Goal: Task Accomplishment & Management: Manage account settings

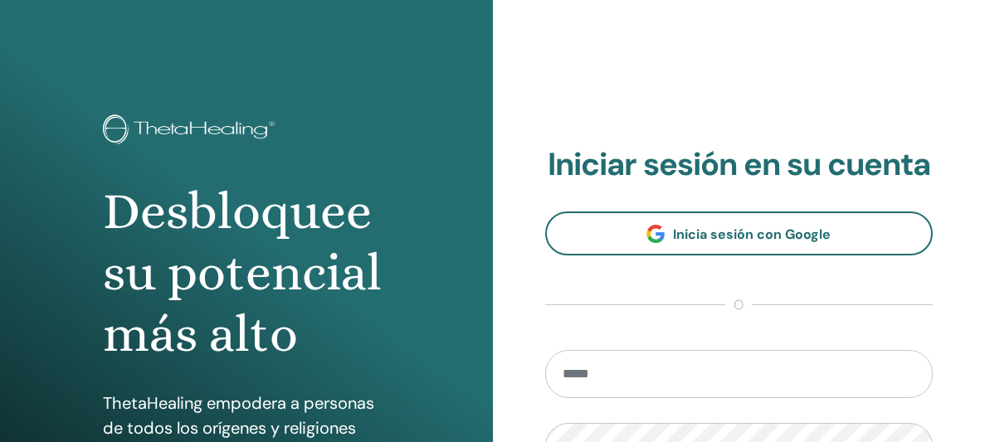
click at [691, 363] on input "email" at bounding box center [739, 374] width 388 height 48
type input "**********"
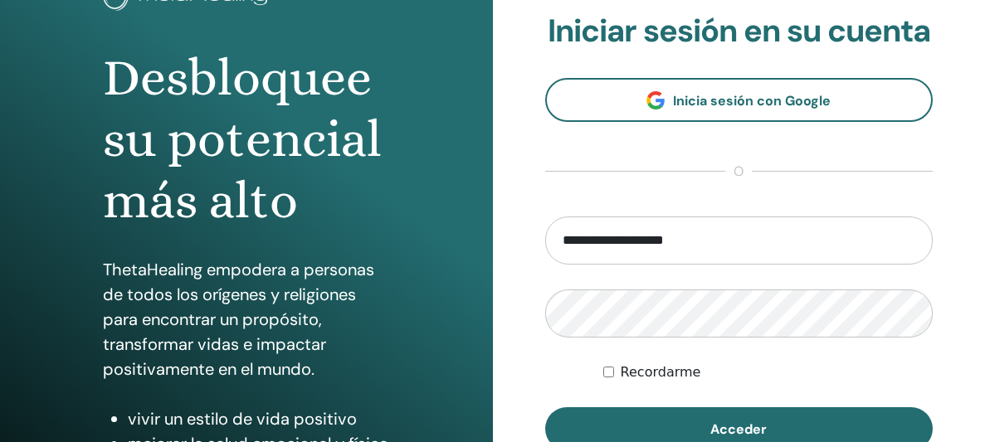
scroll to position [129, 0]
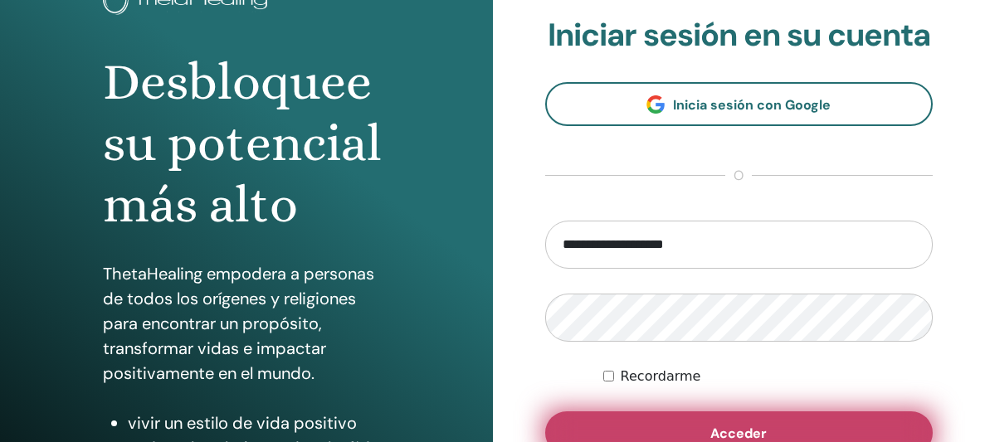
click at [646, 421] on button "Acceder" at bounding box center [739, 433] width 388 height 43
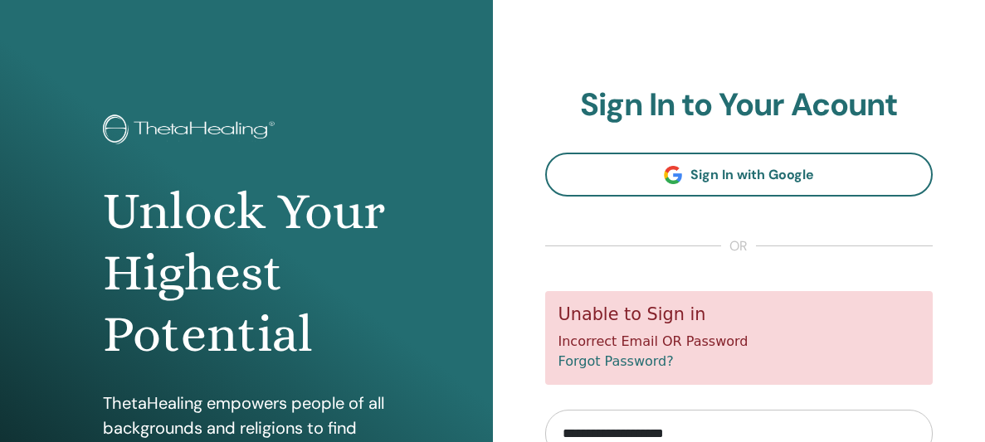
scroll to position [245, 0]
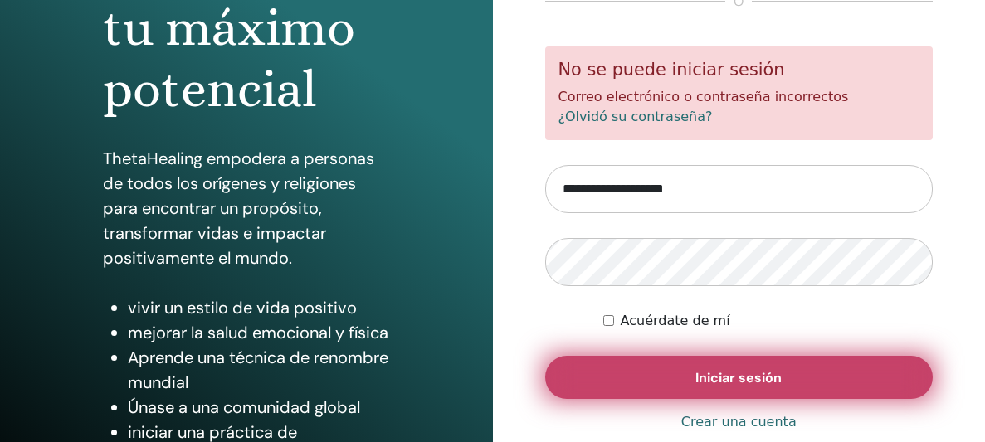
click at [708, 377] on font "Iniciar sesión" at bounding box center [738, 377] width 86 height 17
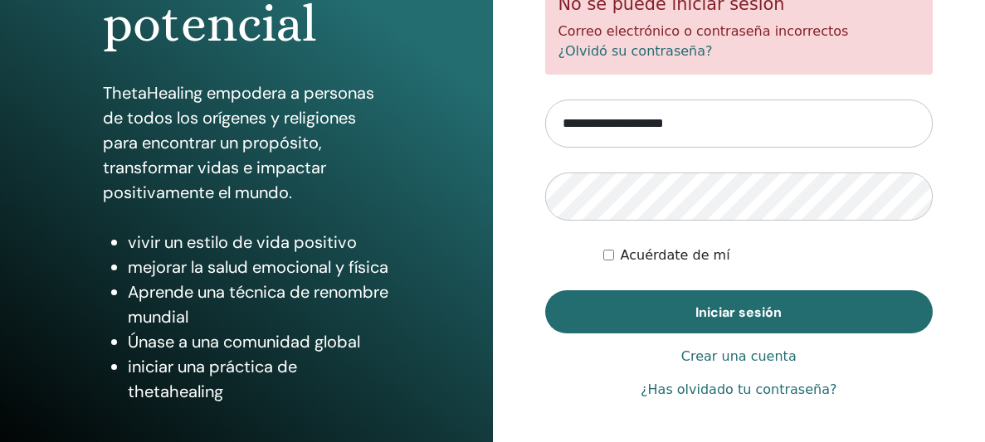
scroll to position [354, 0]
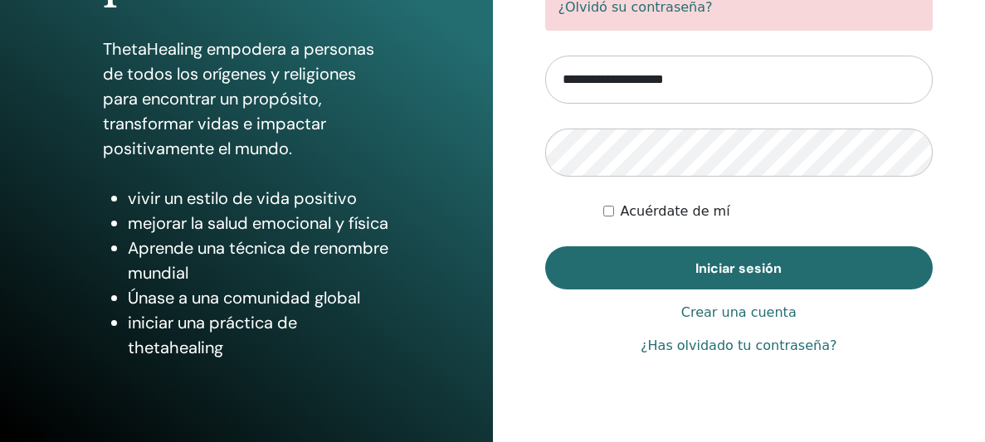
click at [709, 348] on font "¿Has olvidado tu contraseña?" at bounding box center [738, 346] width 196 height 16
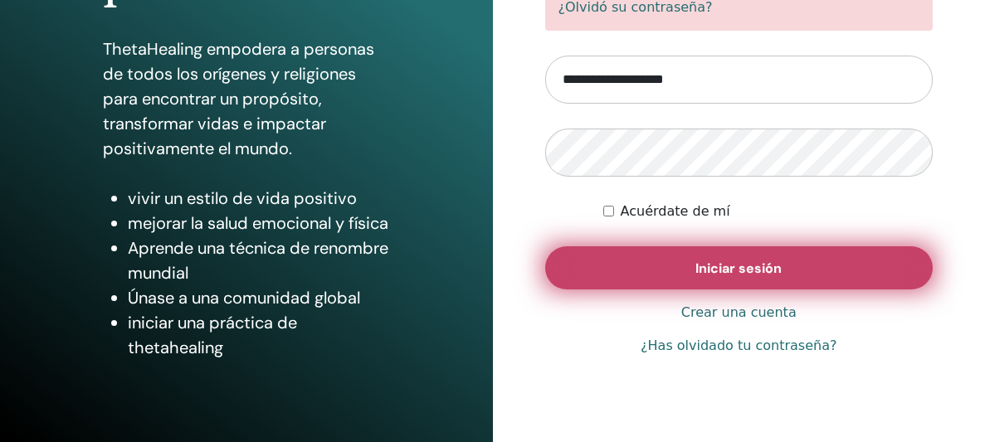
click at [650, 269] on button "Iniciar sesión" at bounding box center [739, 267] width 388 height 43
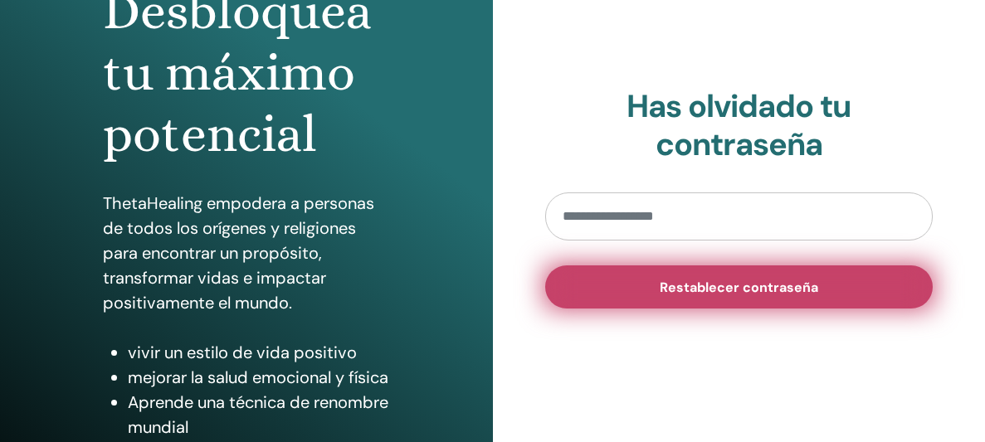
scroll to position [201, 0]
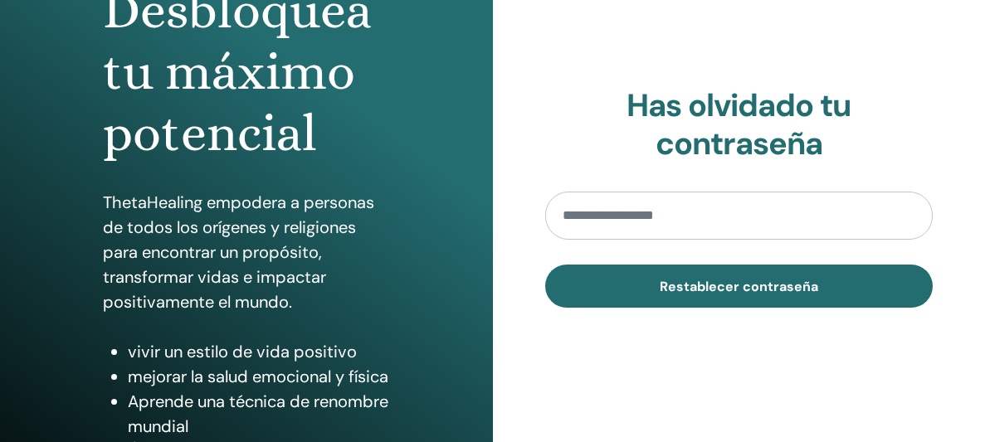
click at [679, 223] on input "email" at bounding box center [739, 216] width 388 height 48
type input "**********"
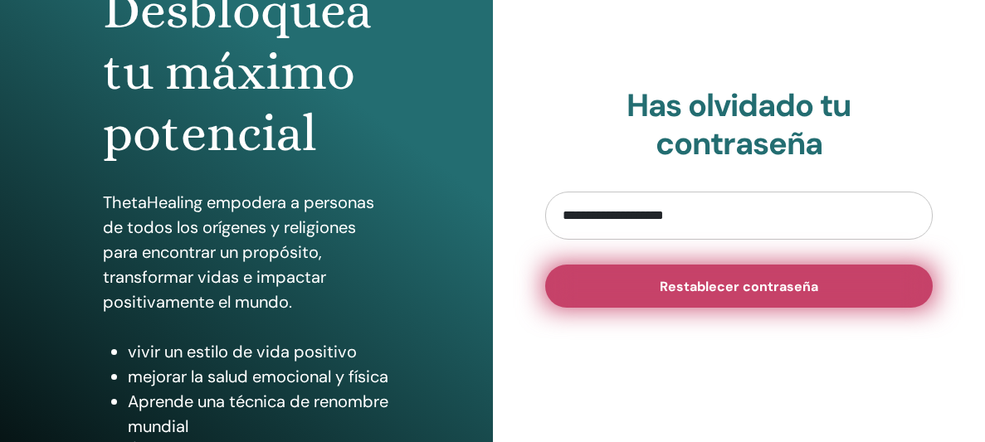
click at [680, 279] on font "Restablecer contraseña" at bounding box center [739, 286] width 158 height 17
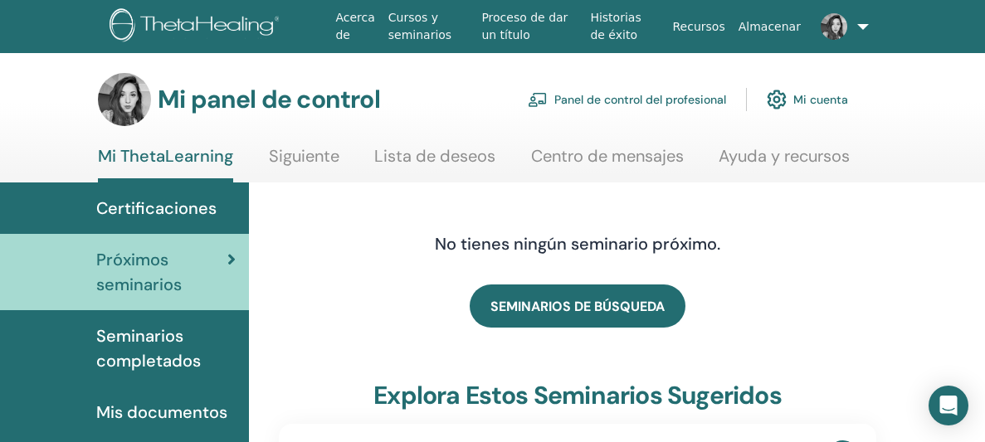
click at [665, 154] on font "Centro de mensajes" at bounding box center [607, 156] width 153 height 22
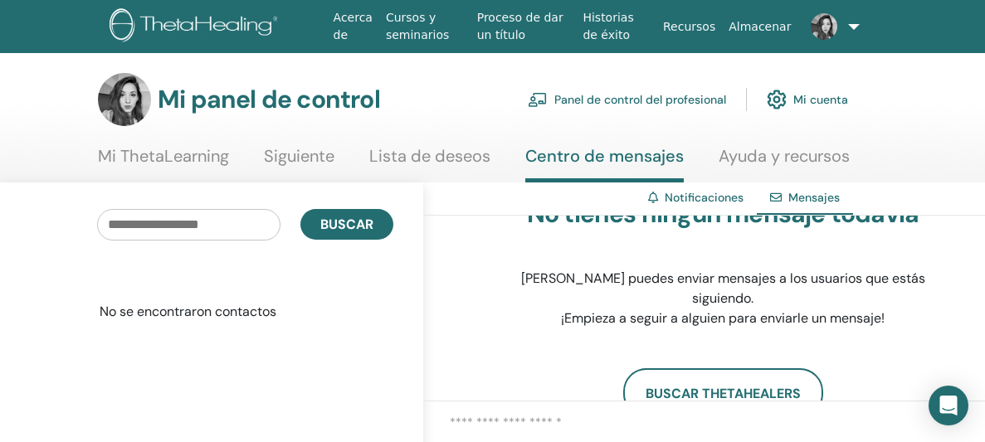
click at [816, 101] on font "Mi cuenta" at bounding box center [820, 100] width 55 height 15
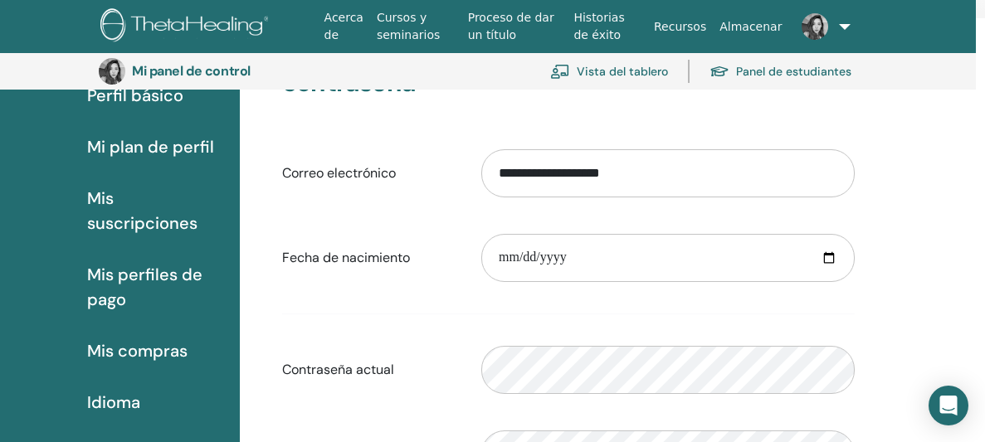
scroll to position [161, 9]
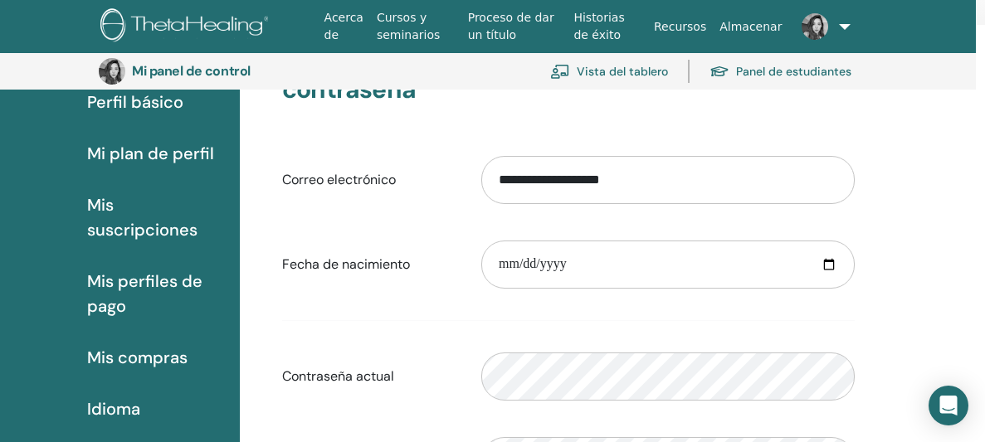
click at [163, 227] on font "Mis suscripciones" at bounding box center [142, 217] width 110 height 46
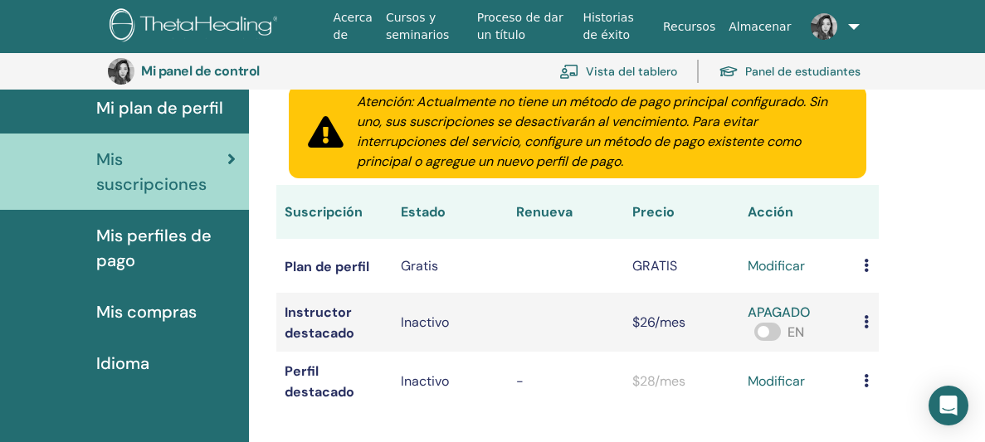
scroll to position [196, 1]
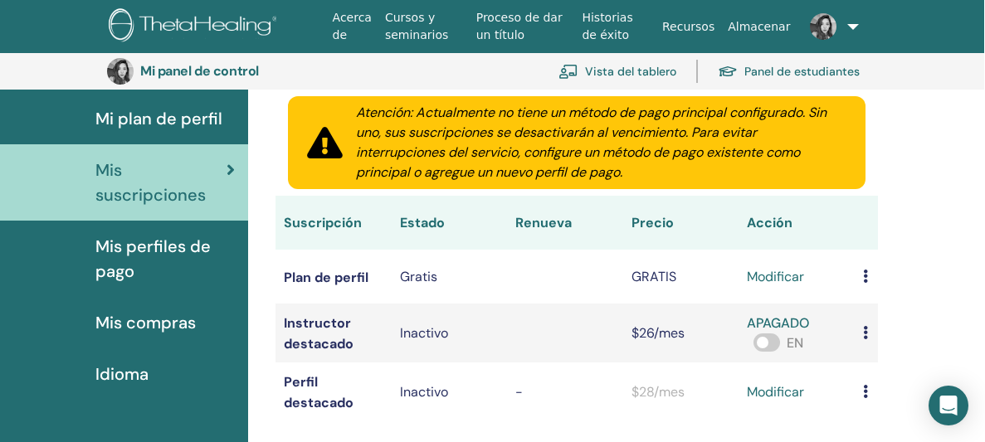
click at [188, 315] on font "Mis compras" at bounding box center [145, 323] width 100 height 22
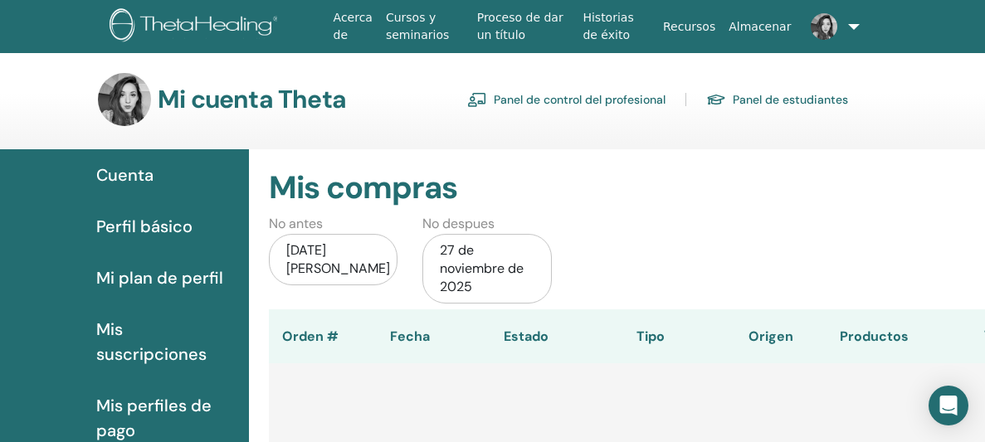
click at [183, 225] on font "Perfil básico" at bounding box center [144, 227] width 96 height 22
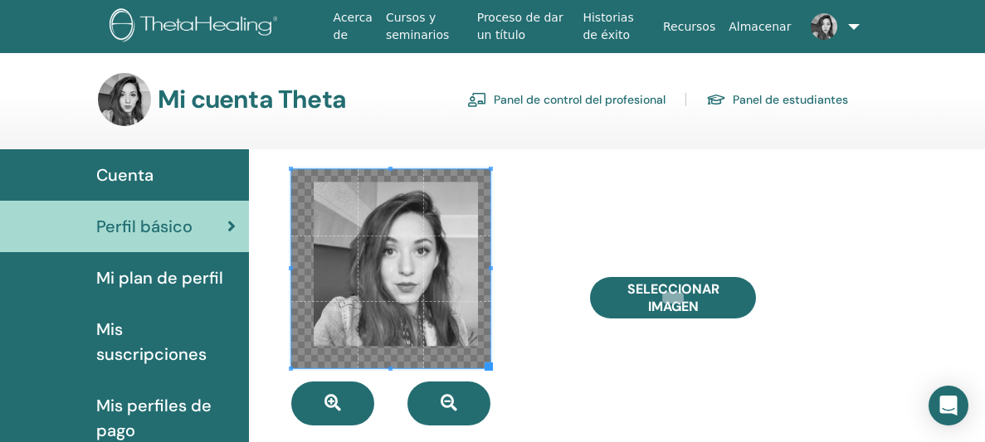
click at [547, 231] on div at bounding box center [428, 297] width 299 height 256
click at [510, 324] on div at bounding box center [428, 297] width 299 height 256
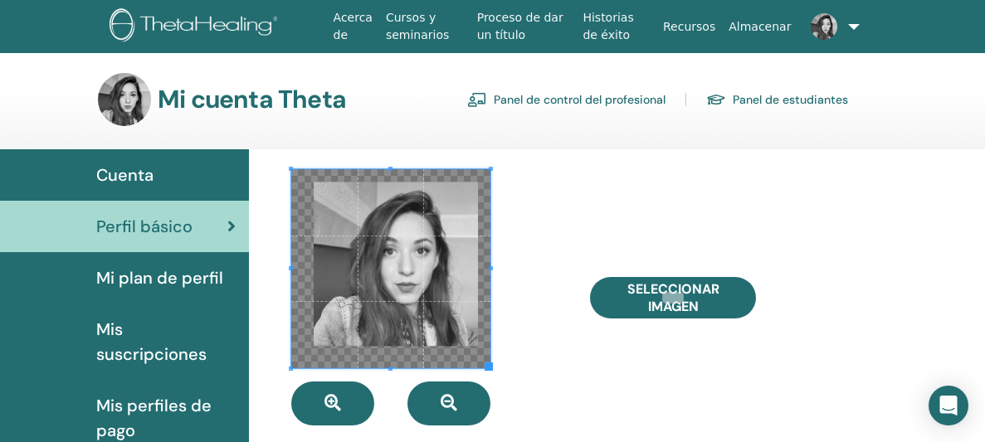
click at [428, 295] on span at bounding box center [390, 268] width 199 height 199
click at [557, 327] on div at bounding box center [428, 297] width 299 height 256
click at [621, 186] on div "Seleccionar imagen" at bounding box center [726, 297] width 299 height 256
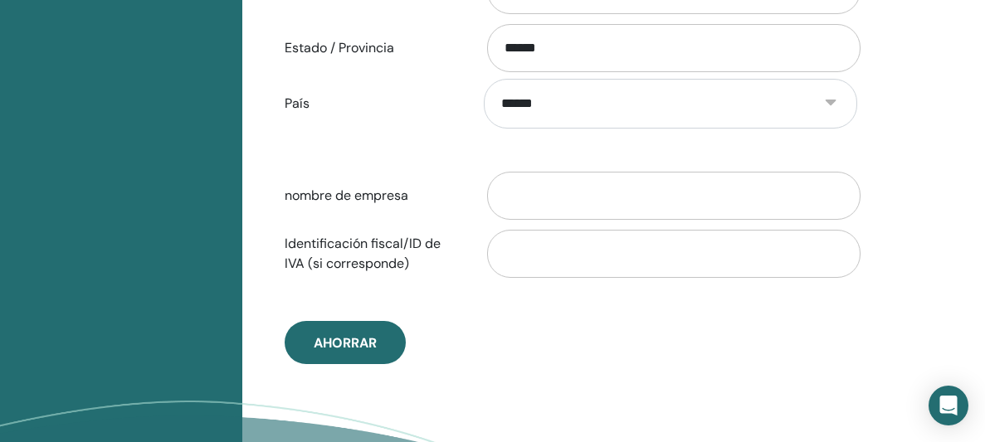
scroll to position [827, 7]
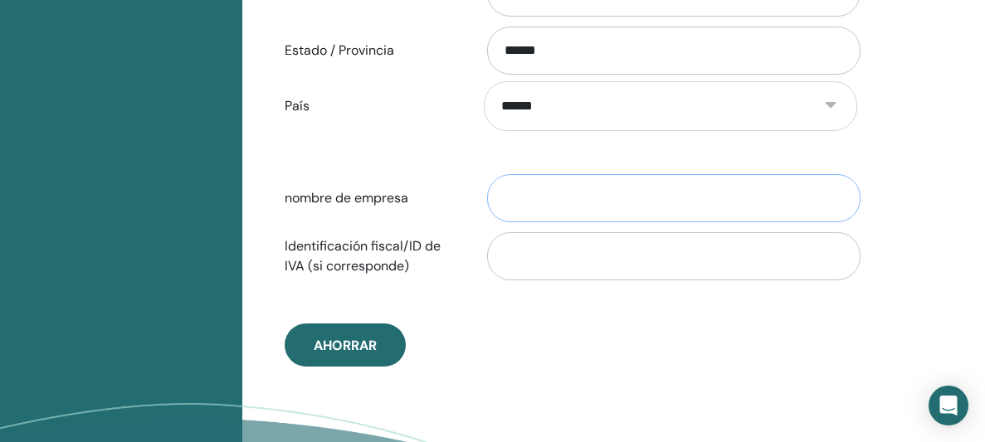
click at [599, 192] on input "nombre de empresa" at bounding box center [673, 198] width 373 height 48
type input "*"
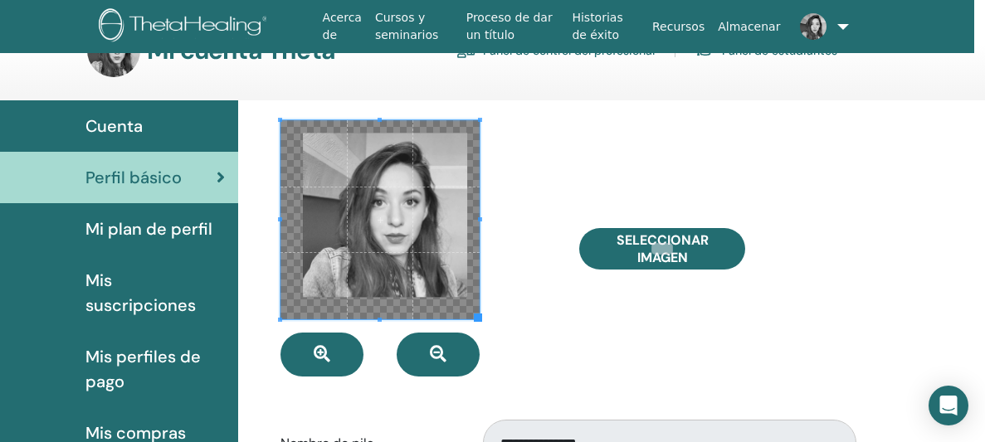
scroll to position [53, 11]
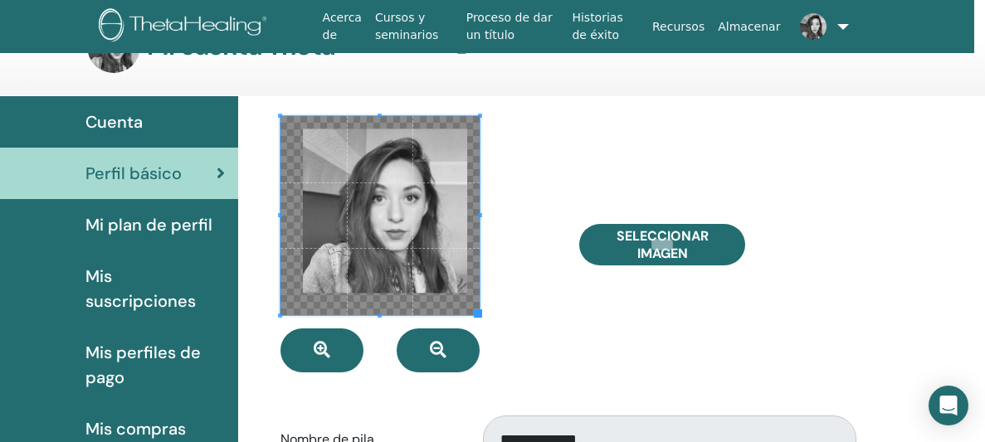
click at [185, 218] on font "Mi plan de perfil" at bounding box center [148, 225] width 127 height 22
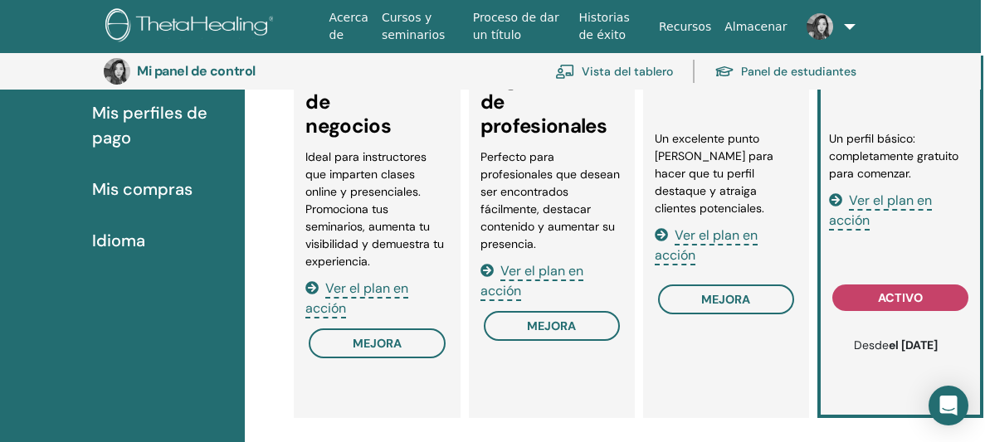
scroll to position [349, 4]
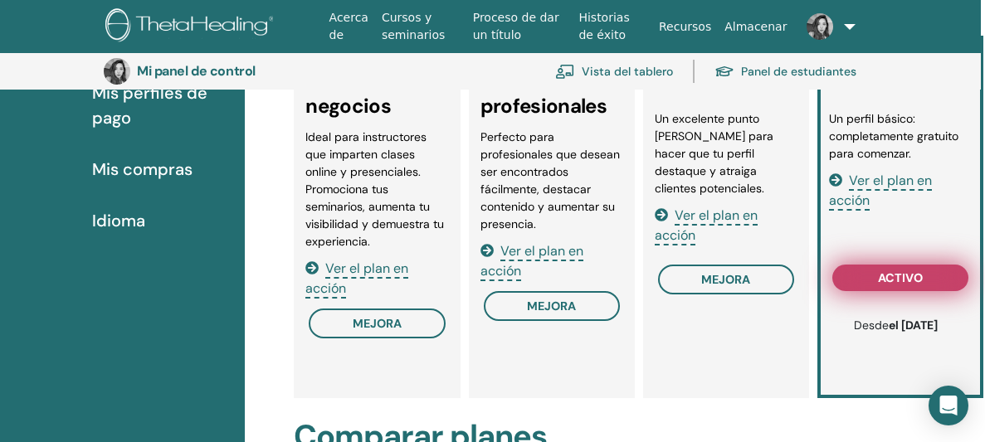
click at [894, 277] on font "activo" at bounding box center [900, 277] width 45 height 15
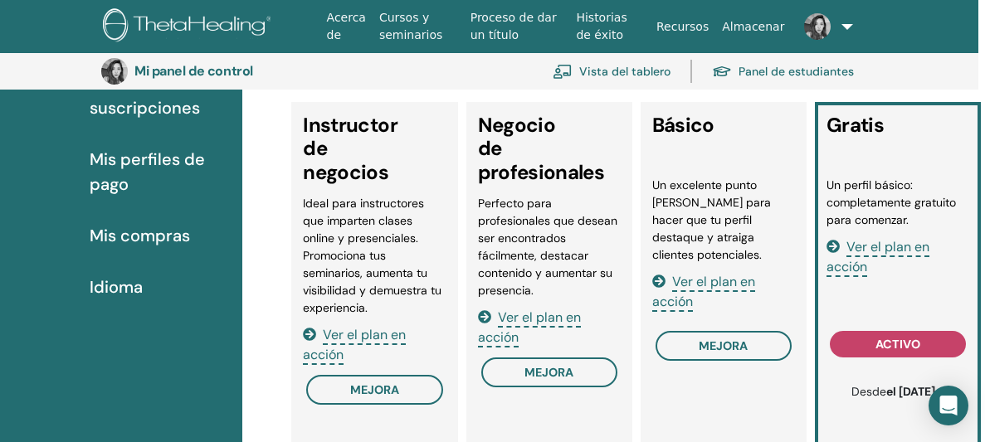
scroll to position [284, 7]
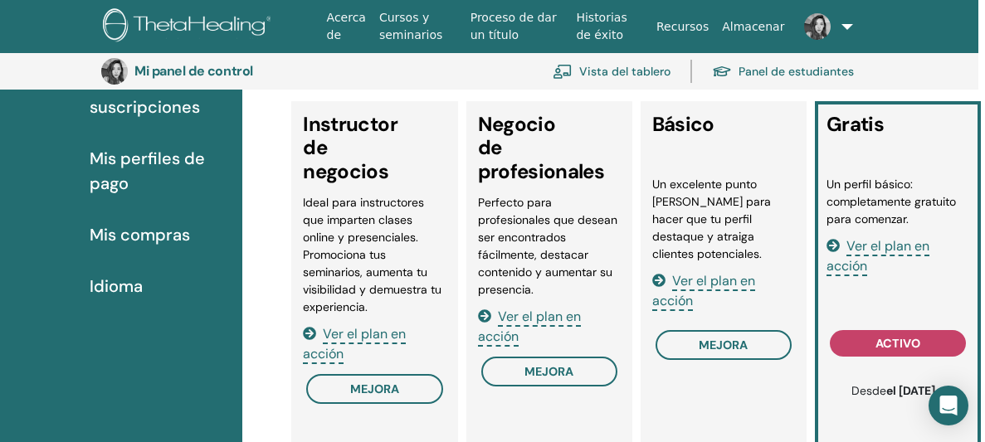
click at [723, 272] on font "Ver el plan en acción" at bounding box center [703, 290] width 103 height 37
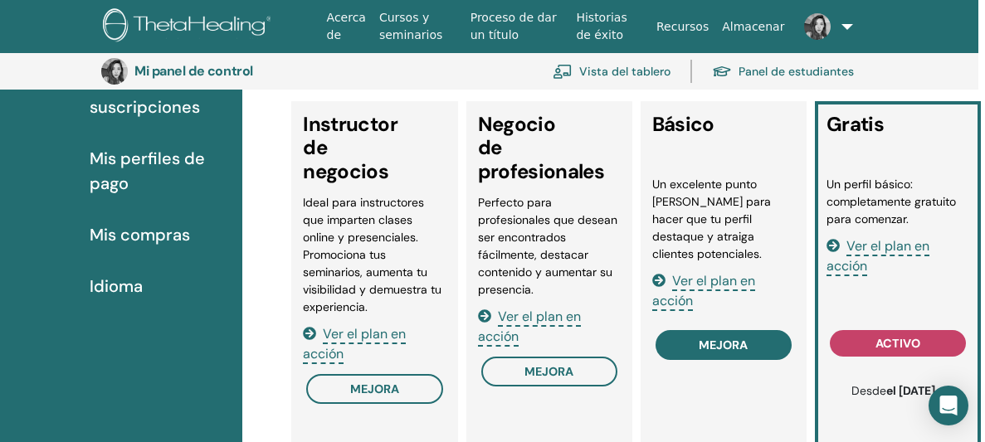
click at [759, 348] on button "mejora" at bounding box center [723, 345] width 136 height 30
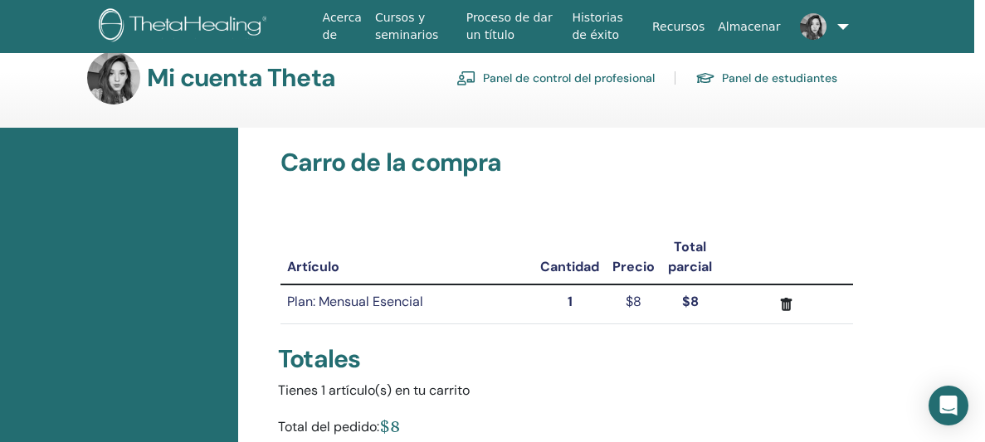
scroll to position [0, 11]
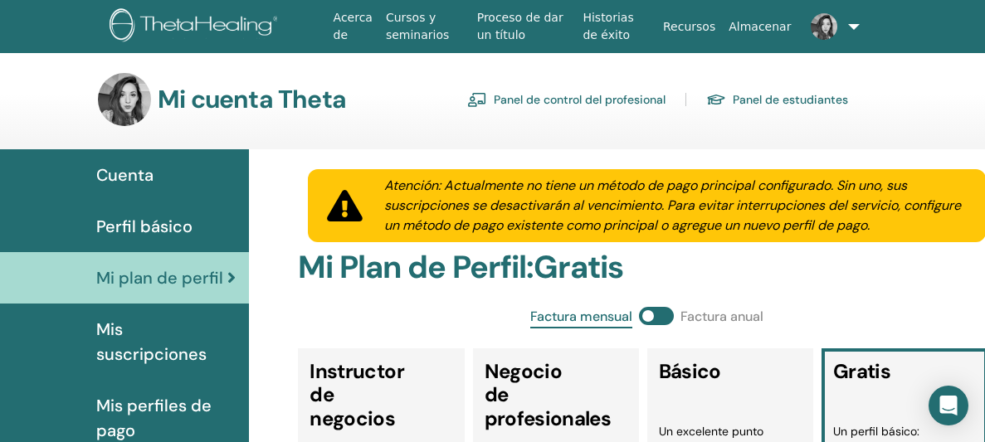
click at [124, 231] on font "Perfil básico" at bounding box center [144, 227] width 96 height 22
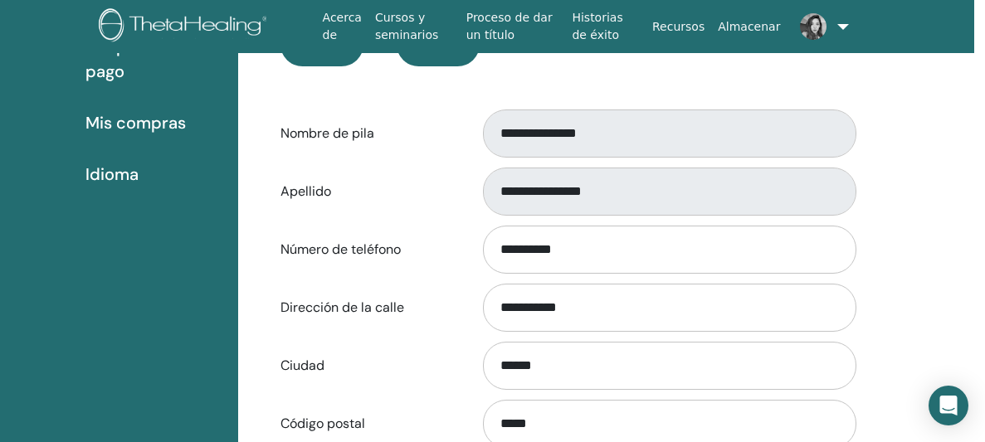
scroll to position [0, 11]
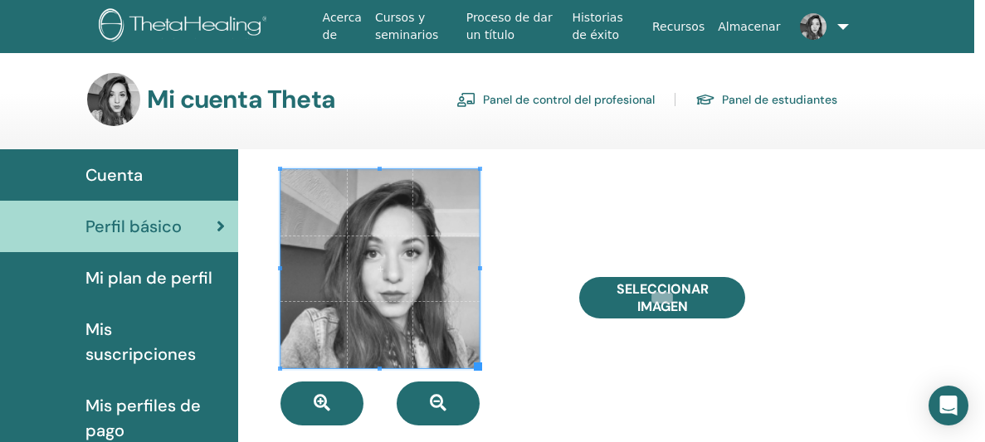
click at [832, 27] on link at bounding box center [811, 26] width 48 height 53
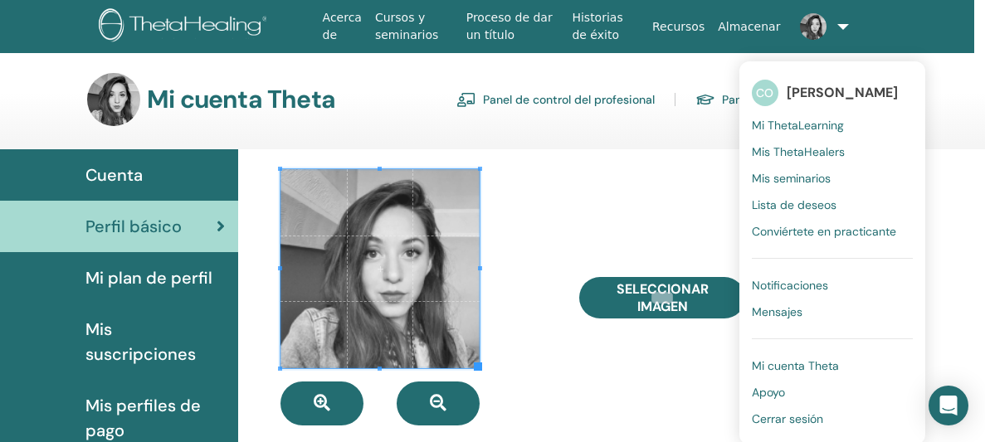
click at [782, 368] on font "Mi cuenta Theta" at bounding box center [795, 365] width 87 height 15
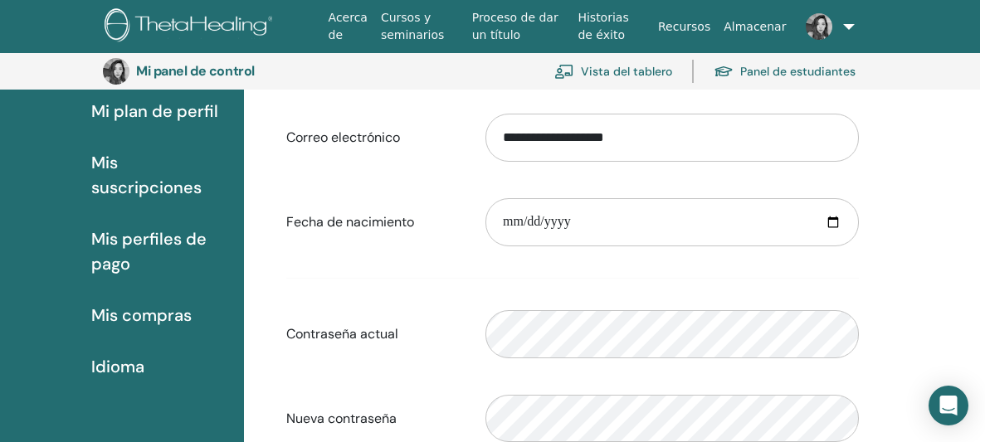
scroll to position [0, 5]
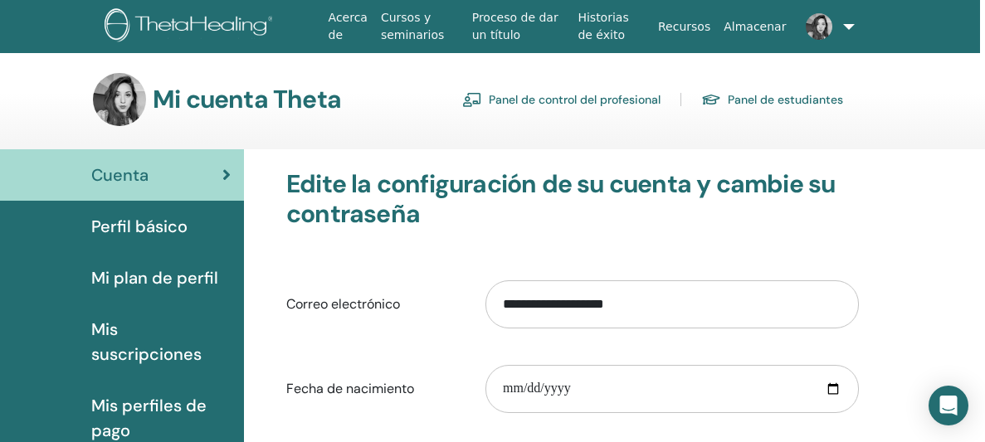
click at [502, 36] on font "Proceso de dar un título" at bounding box center [515, 26] width 86 height 31
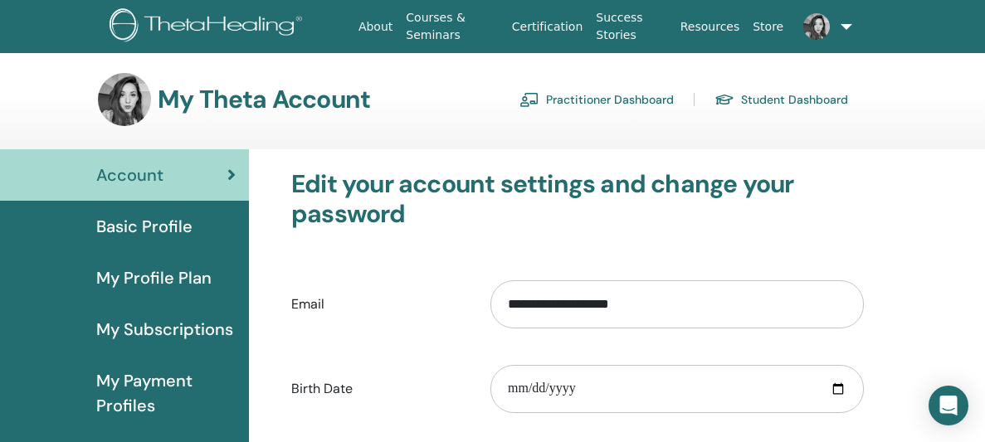
scroll to position [0, 5]
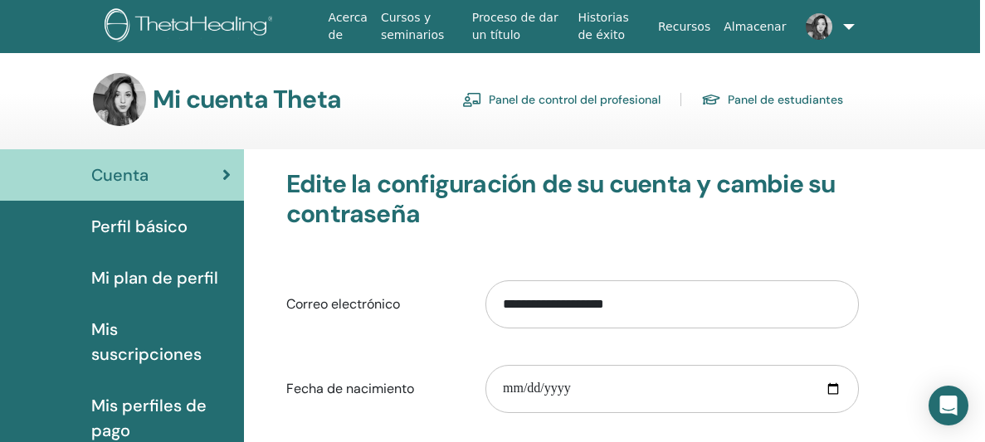
click at [831, 15] on link at bounding box center [816, 26] width 48 height 53
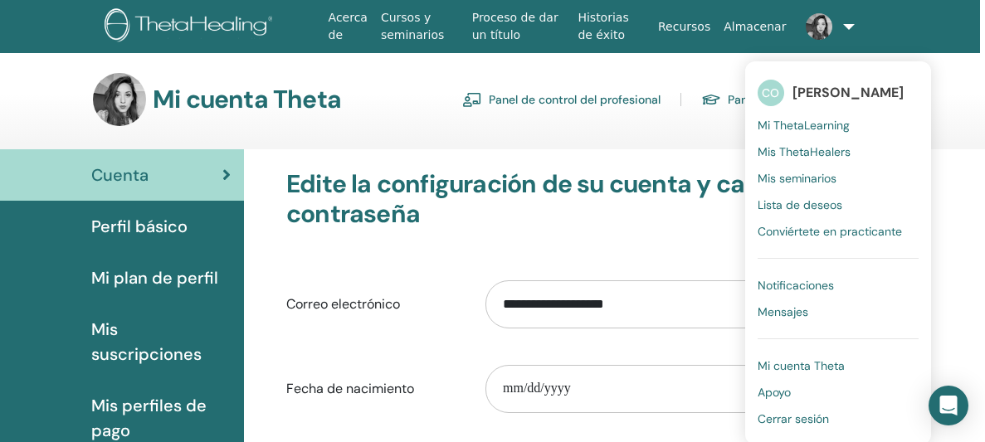
click at [265, 32] on img at bounding box center [192, 26] width 174 height 37
